Goal: Task Accomplishment & Management: Manage account settings

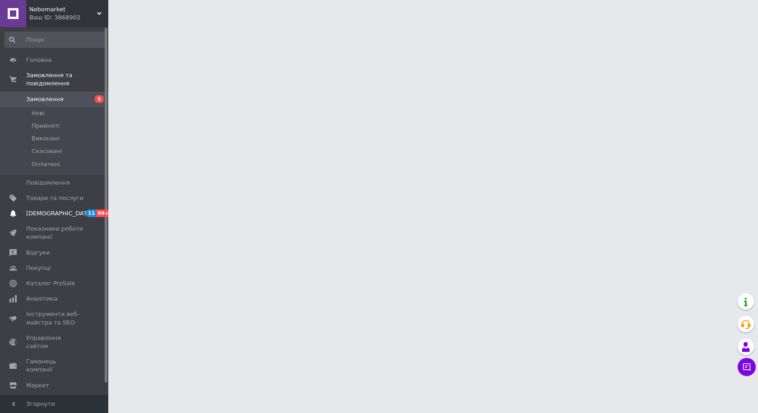
click at [83, 209] on span "11 99+" at bounding box center [95, 213] width 25 height 8
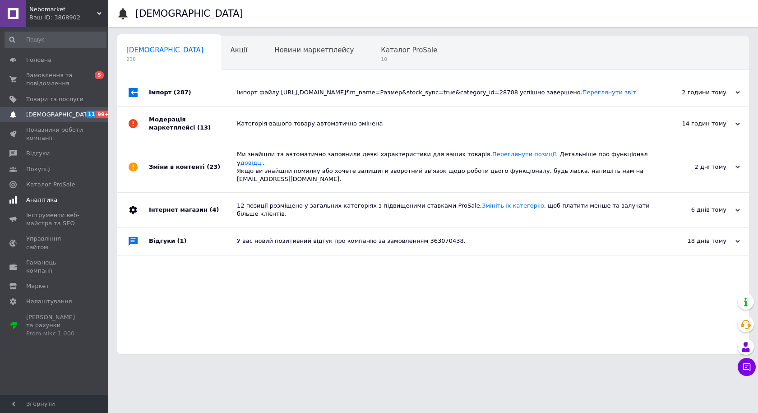
click at [68, 202] on span "Аналітика" at bounding box center [54, 200] width 57 height 8
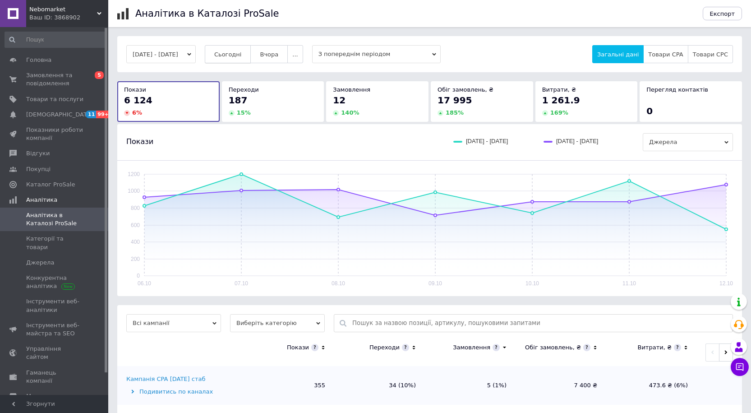
click at [230, 55] on span "Сьогодні" at bounding box center [228, 54] width 28 height 7
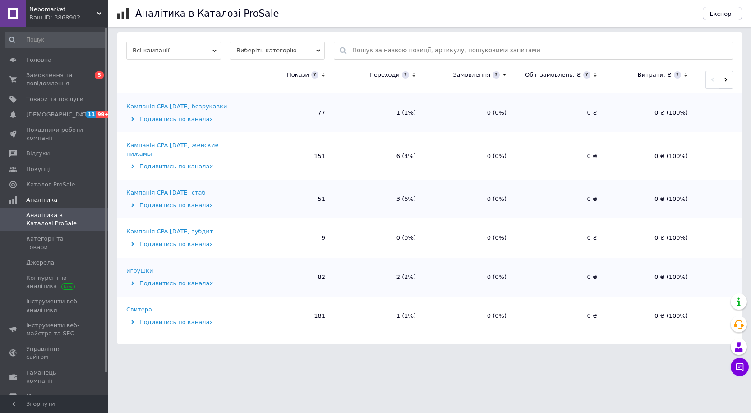
scroll to position [205, 0]
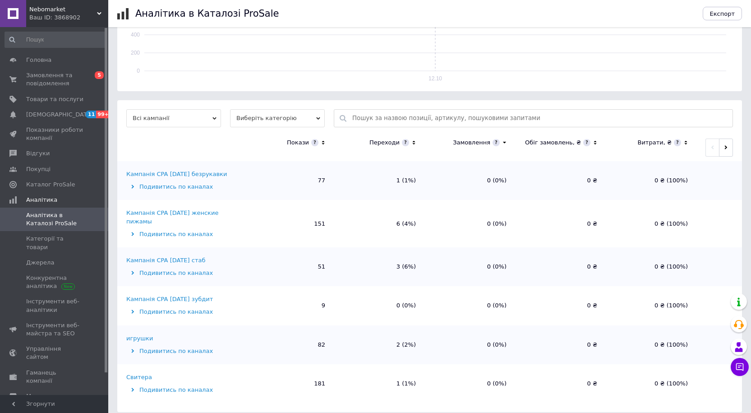
click at [136, 334] on div "игрушки" at bounding box center [139, 338] width 27 height 8
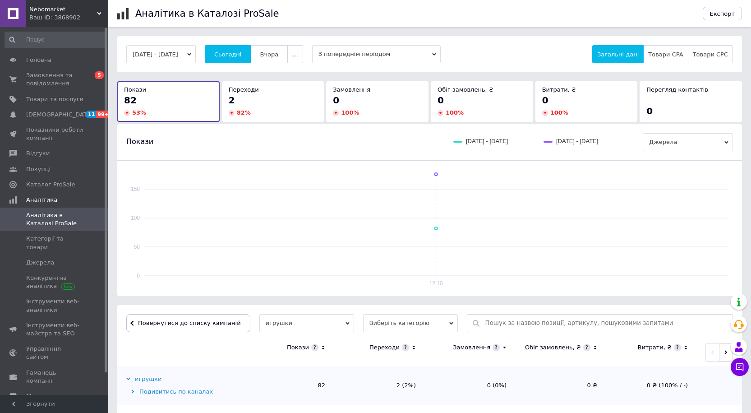
scroll to position [271, 0]
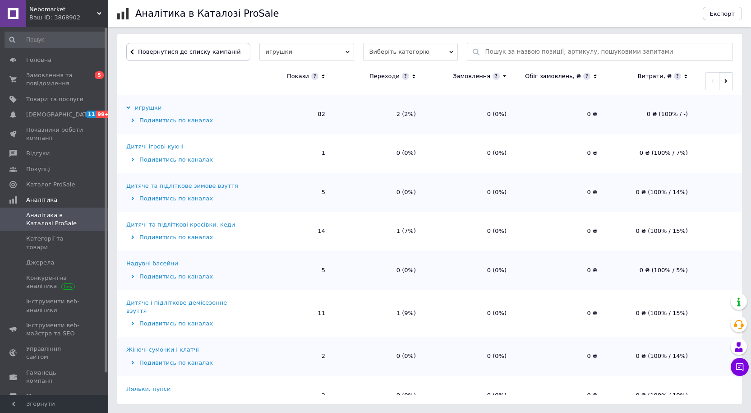
click at [167, 303] on div "Дитяче і підліткове демісезонне взуття" at bounding box center [183, 307] width 115 height 16
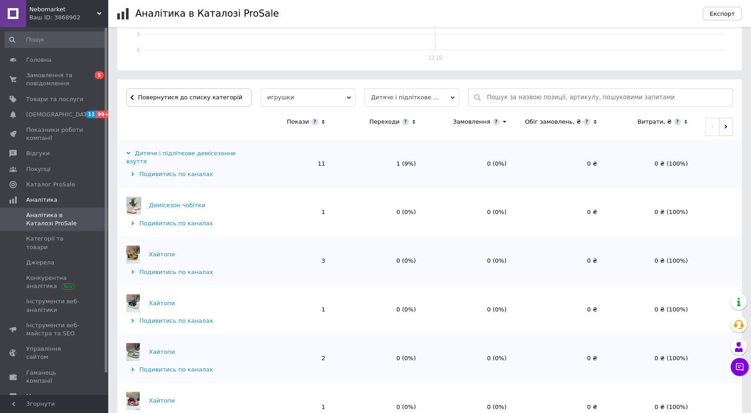
scroll to position [130, 0]
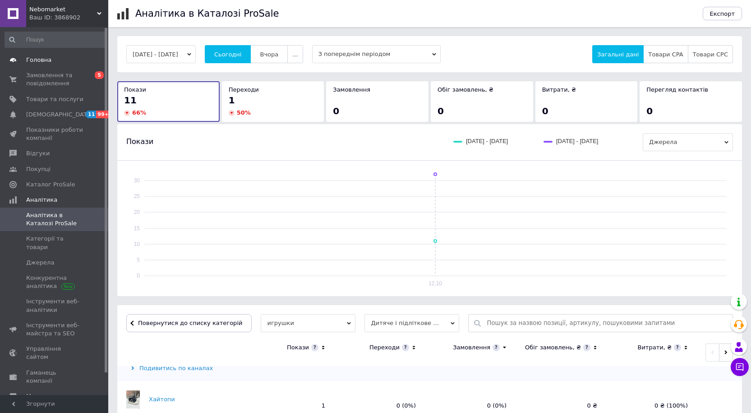
click at [43, 66] on link "Головна" at bounding box center [55, 59] width 111 height 15
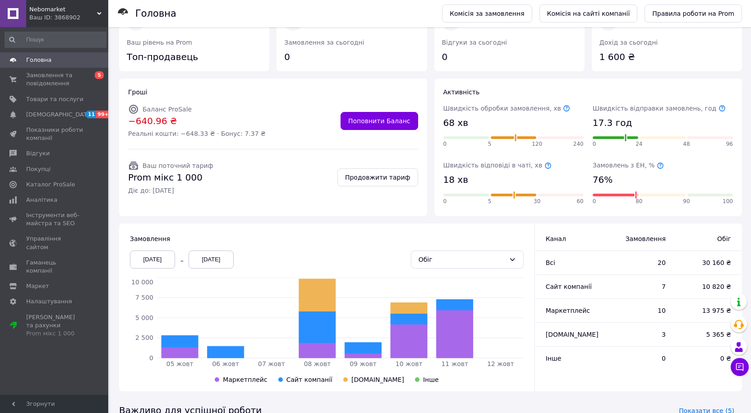
scroll to position [144, 0]
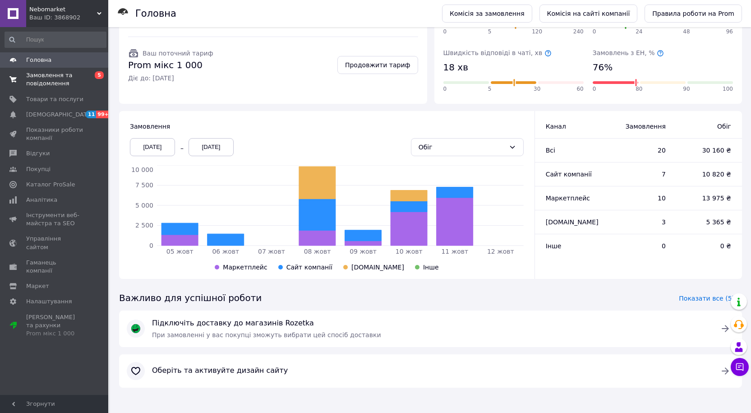
click at [43, 75] on span "Замовлення та повідомлення" at bounding box center [54, 79] width 57 height 16
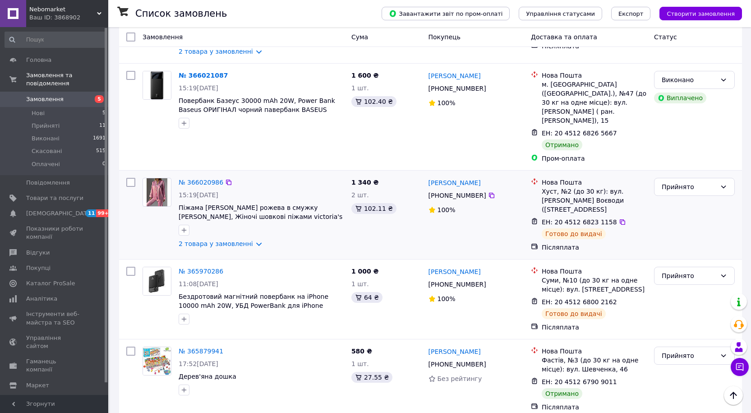
scroll to position [767, 0]
click at [697, 346] on div "Прийнято" at bounding box center [694, 355] width 81 height 18
click at [674, 300] on li "Виконано" at bounding box center [695, 301] width 80 height 16
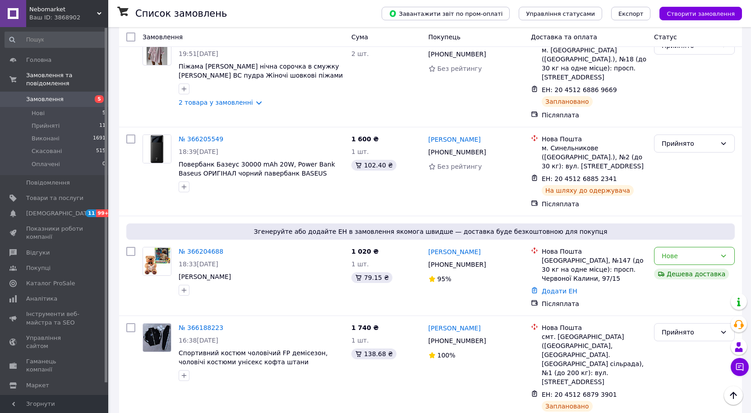
scroll to position [0, 0]
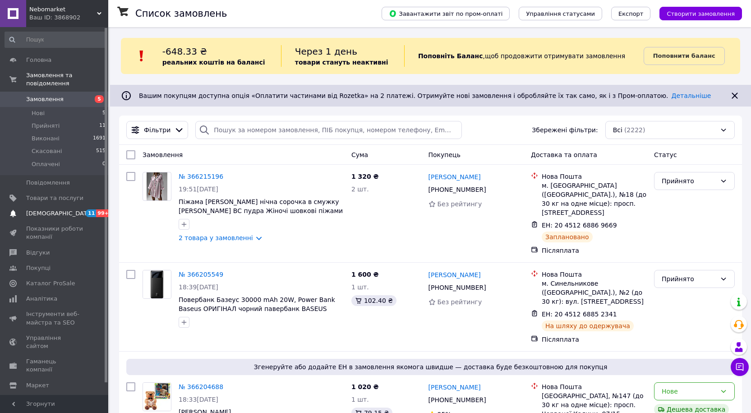
click at [45, 209] on span "[DEMOGRAPHIC_DATA]" at bounding box center [59, 213] width 67 height 8
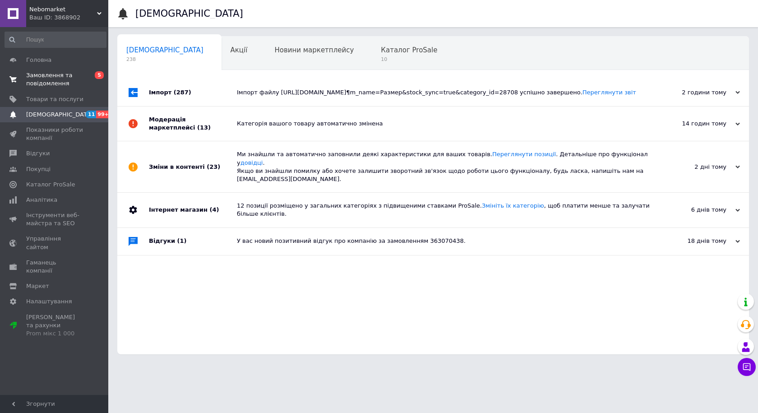
click at [53, 69] on link "Замовлення та повідомлення 0 5" at bounding box center [55, 79] width 111 height 23
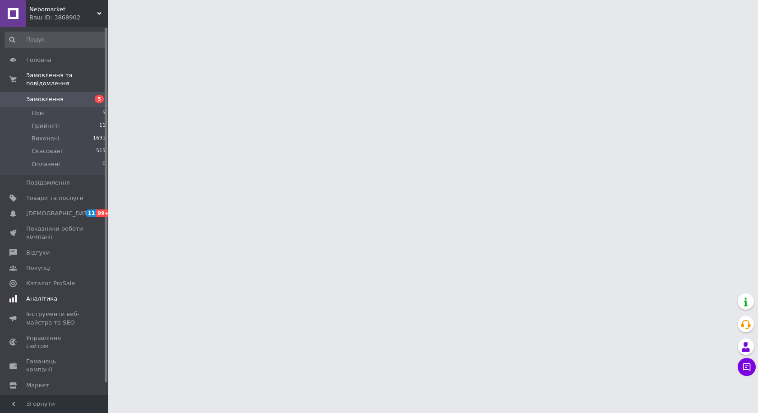
click at [51, 295] on span "Аналітика" at bounding box center [41, 299] width 31 height 8
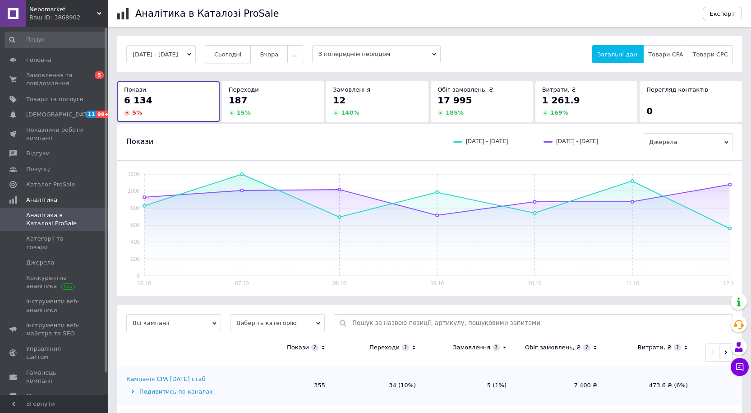
click at [229, 50] on button "Сьогодні" at bounding box center [228, 54] width 46 height 18
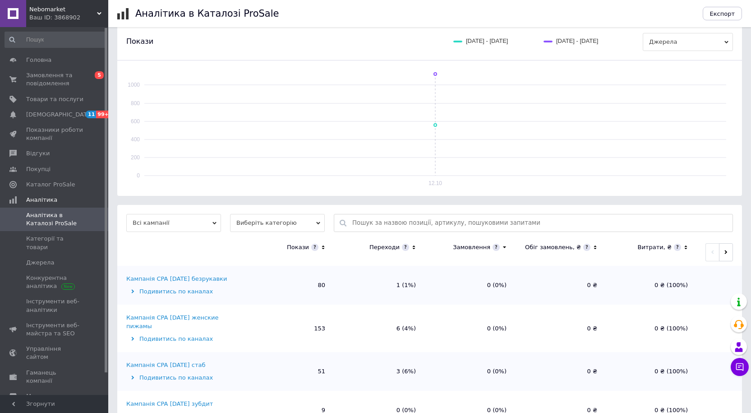
scroll to position [205, 0]
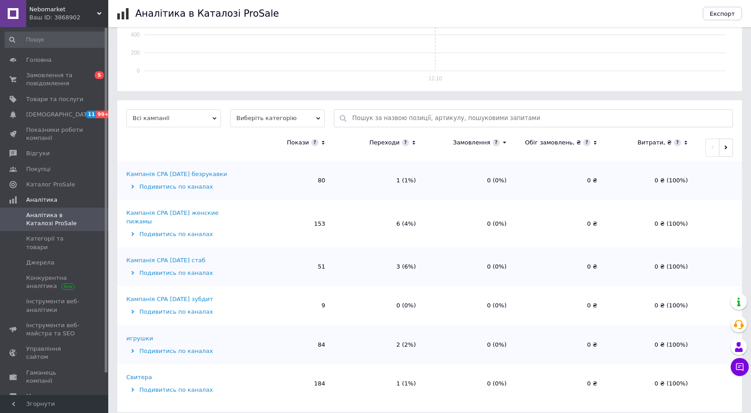
click at [139, 373] on div "Свитера" at bounding box center [139, 377] width 26 height 8
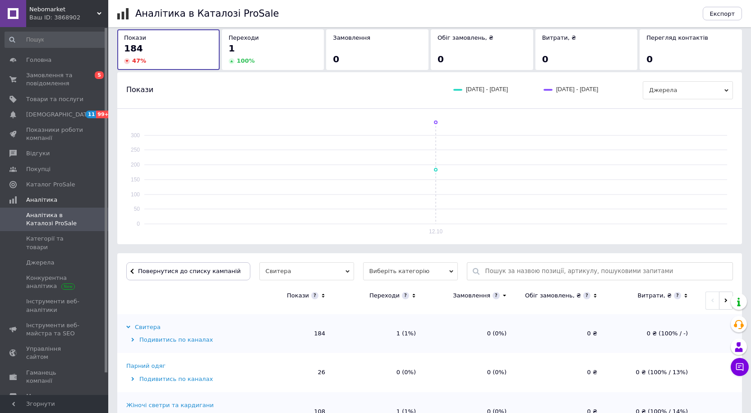
scroll to position [127, 0]
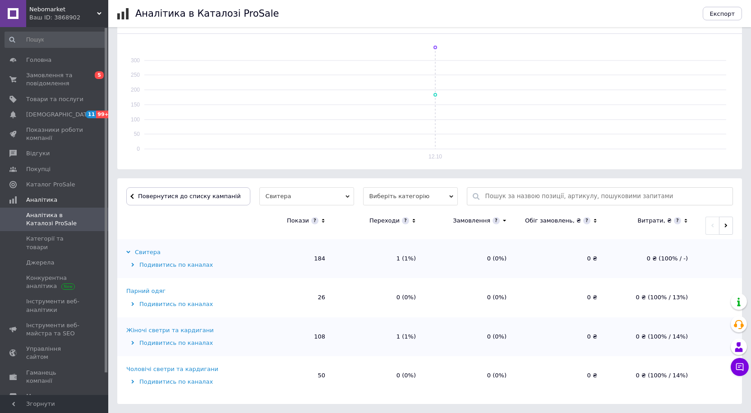
click at [153, 331] on div "Жіночі светри та кардигани" at bounding box center [170, 330] width 88 height 8
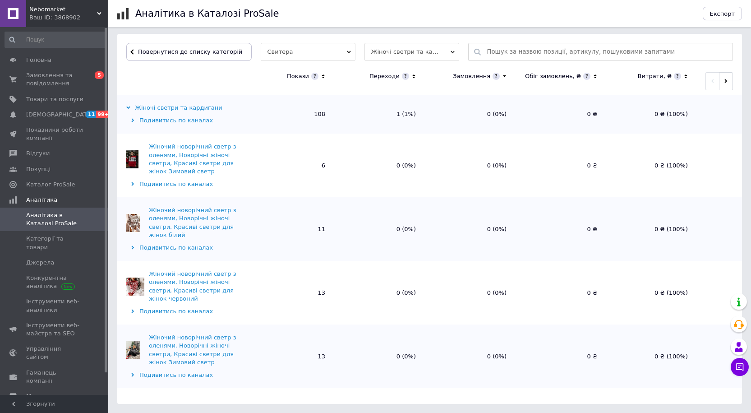
scroll to position [184, 0]
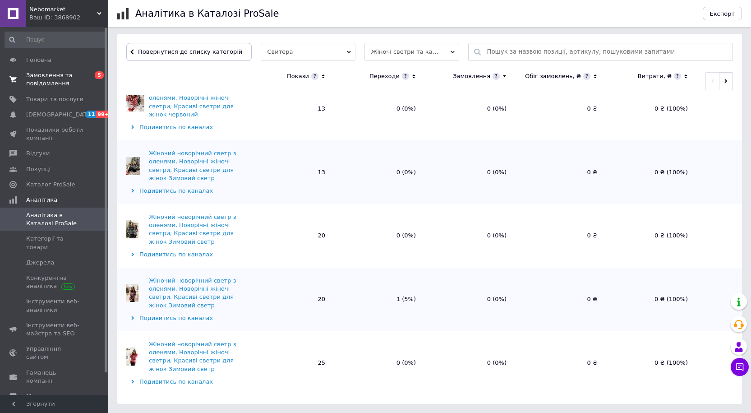
click at [65, 82] on span "Замовлення та повідомлення" at bounding box center [54, 79] width 57 height 16
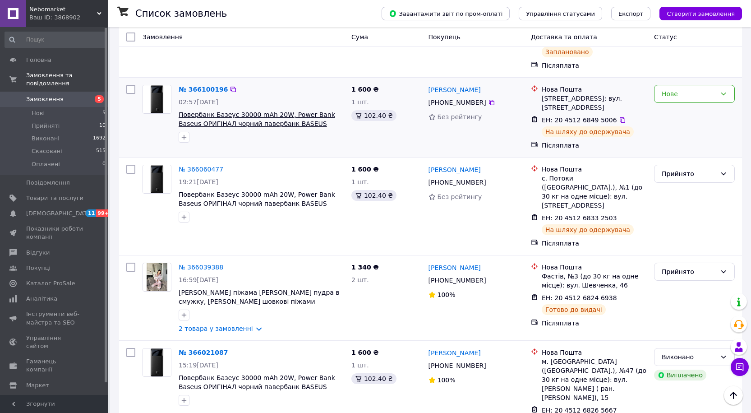
scroll to position [542, 0]
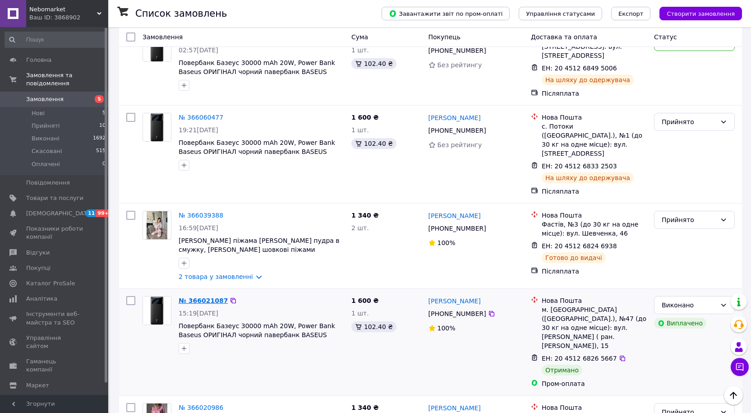
click at [194, 297] on link "№ 366021087" at bounding box center [203, 300] width 49 height 7
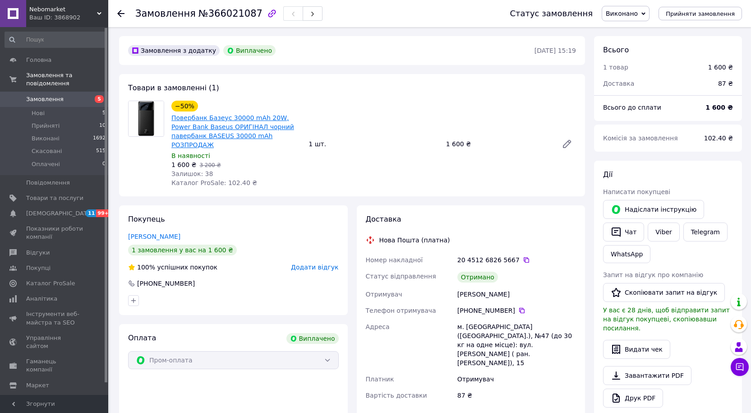
click at [211, 131] on link "Повербанк Базеус 30000 mAh 20W, Power Bank Baseus ОРИГІНАЛ чорний павербанк BAS…" at bounding box center [232, 131] width 123 height 34
click at [43, 194] on span "Товари та послуги" at bounding box center [54, 198] width 57 height 8
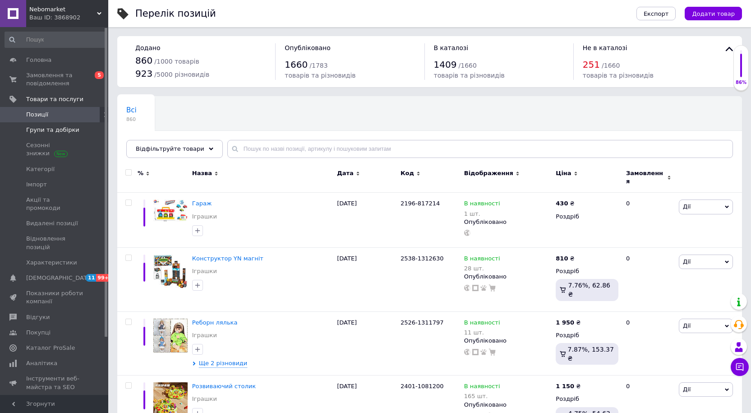
click at [37, 123] on link "Групи та добірки" at bounding box center [55, 129] width 111 height 15
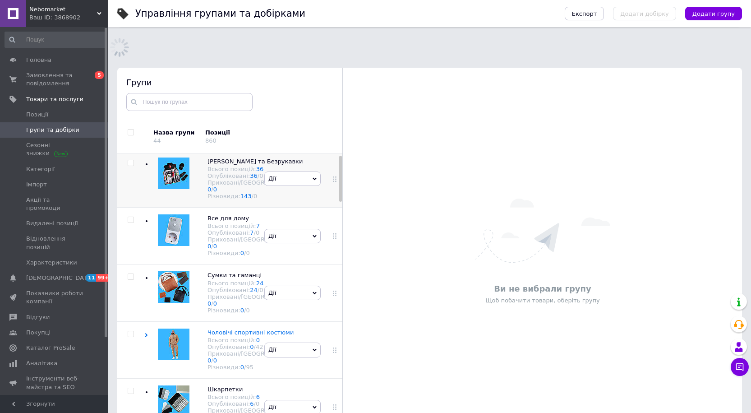
scroll to position [126, 0]
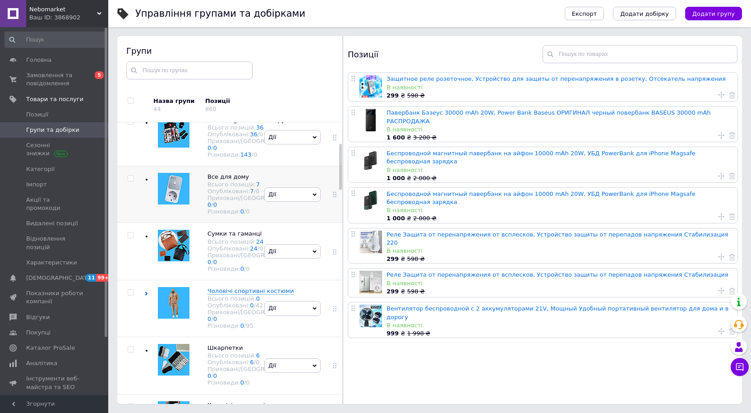
click at [258, 223] on div "Все для дому Всього позицій: 7 Опубліковані: 7 / 0 Приховані/Видалені: 0 / 0 Рі…" at bounding box center [203, 194] width 118 height 57
click at [434, 103] on div "Защитное реле розеточное, Устройство для защиты от перенапряжения в розетку, От…" at bounding box center [544, 205] width 402 height 266
click at [430, 116] on link "Павербанк Базеус 30000 mAh 20W, Power Bank Baseus ОРИГИНАЛ черный повербанк BAS…" at bounding box center [549, 116] width 324 height 15
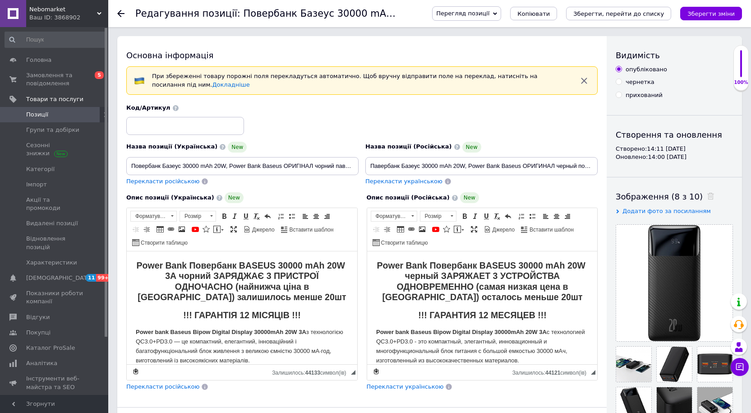
click at [490, 14] on span "Перегляд позиції" at bounding box center [462, 13] width 53 height 7
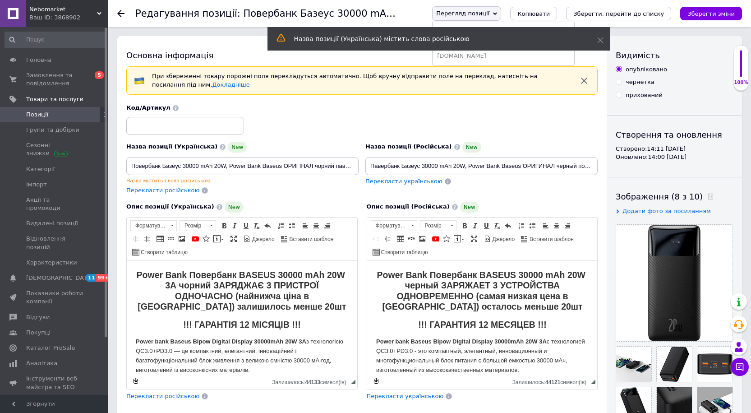
click at [504, 40] on div "Назва позиції (Українська) містить слова російською" at bounding box center [439, 40] width 343 height 26
click at [602, 40] on icon at bounding box center [600, 40] width 6 height 6
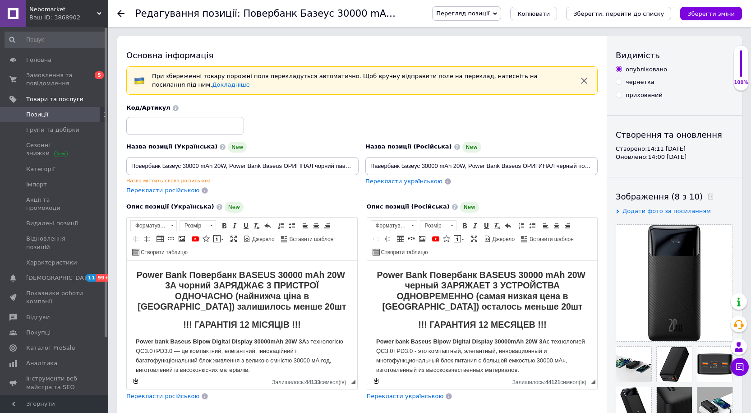
drag, startPoint x: 506, startPoint y: 16, endPoint x: 501, endPoint y: 30, distance: 14.7
click at [490, 16] on span "Перегляд позиції" at bounding box center [462, 13] width 53 height 7
click at [501, 43] on li "Зберегти та переглянути на маркетплейсі" at bounding box center [503, 43] width 141 height 13
